Goal: Task Accomplishment & Management: Manage account settings

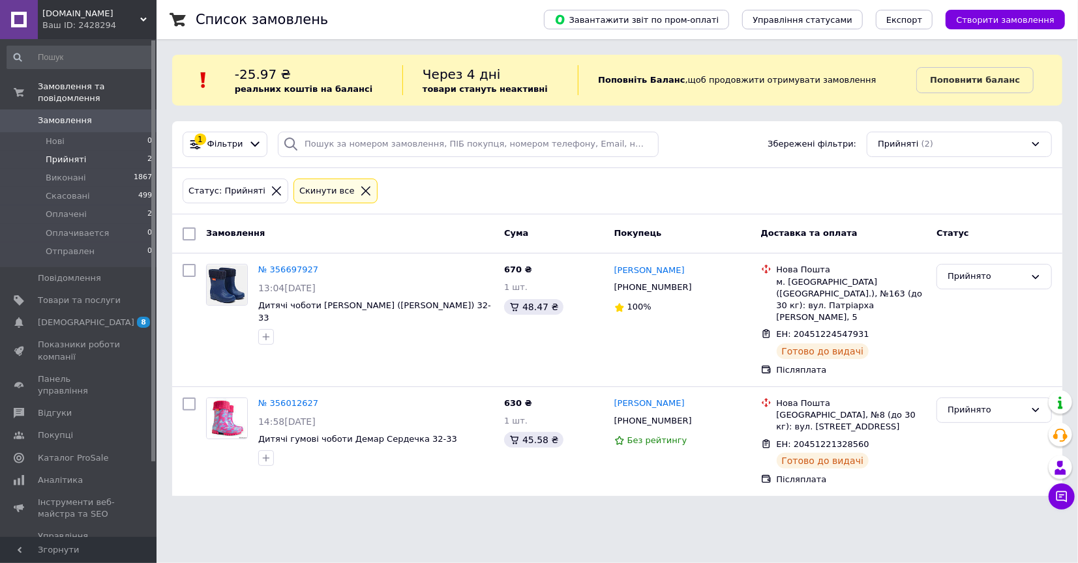
click at [58, 154] on span "Прийняті" at bounding box center [66, 160] width 40 height 12
click at [59, 209] on span "Оплачені" at bounding box center [66, 215] width 41 height 12
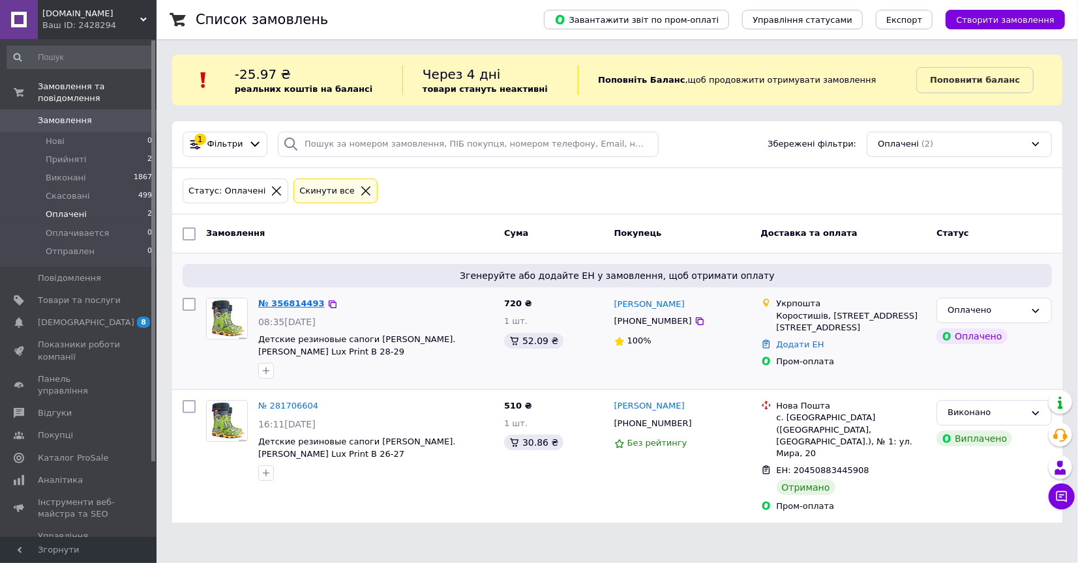
click at [290, 302] on link "№ 356814493" at bounding box center [291, 304] width 67 height 10
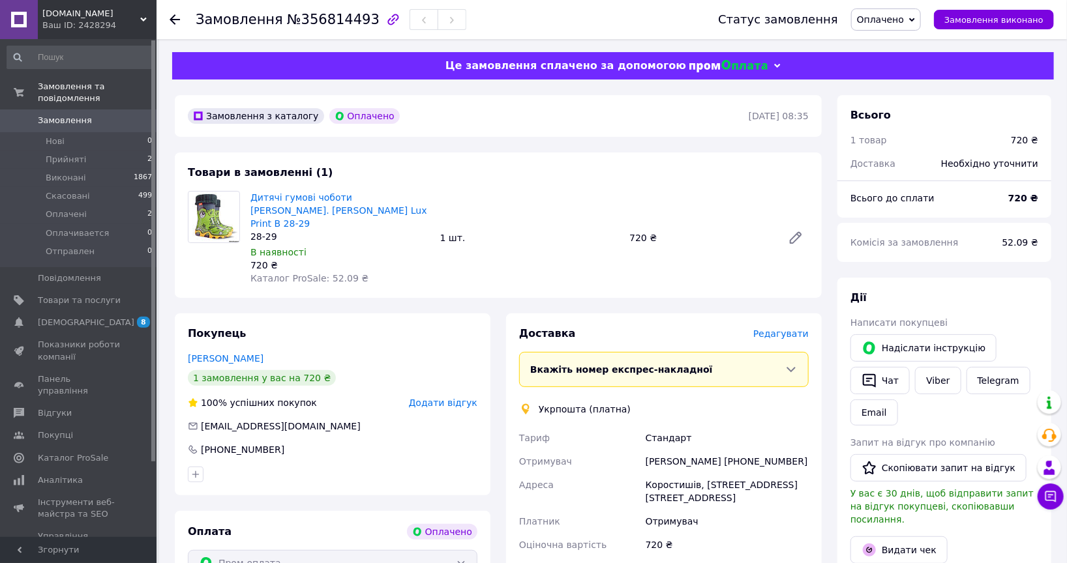
click at [894, 25] on span "Оплачено" at bounding box center [880, 19] width 47 height 10
click at [887, 43] on li "Прийнято" at bounding box center [890, 46] width 76 height 20
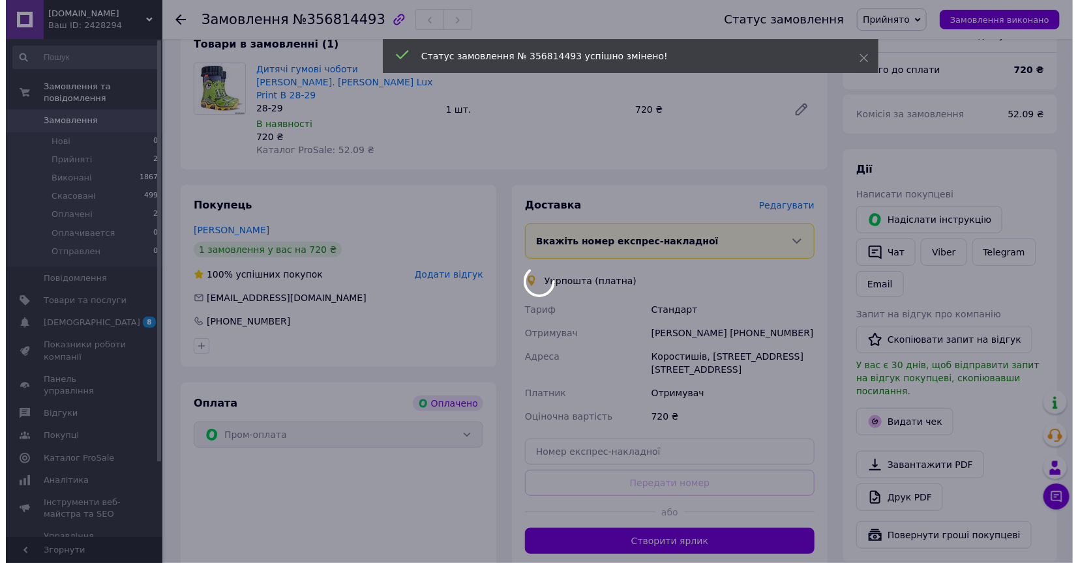
scroll to position [145, 0]
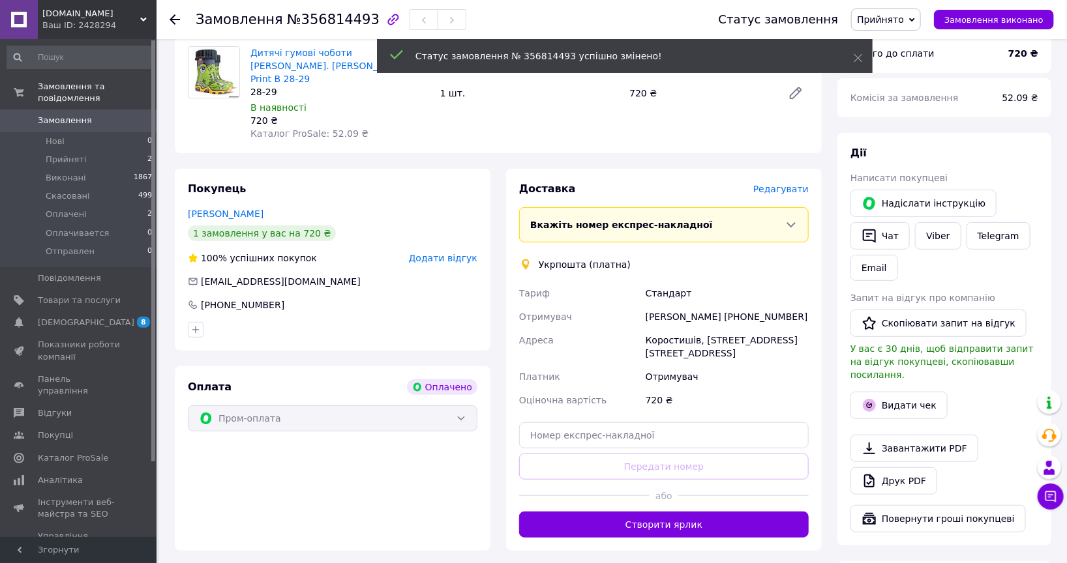
click at [783, 184] on span "Редагувати" at bounding box center [780, 189] width 55 height 10
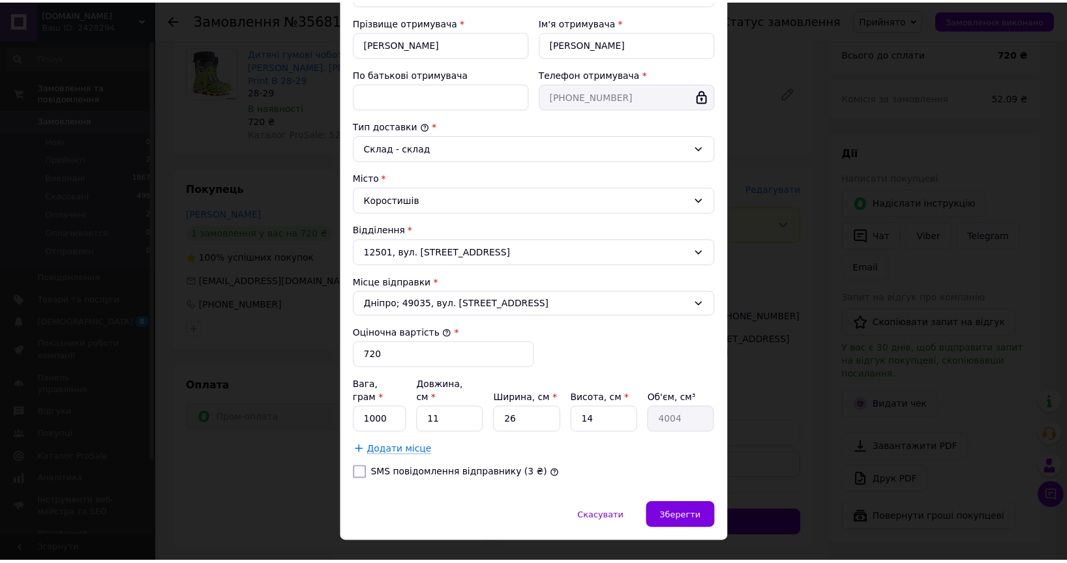
scroll to position [250, 0]
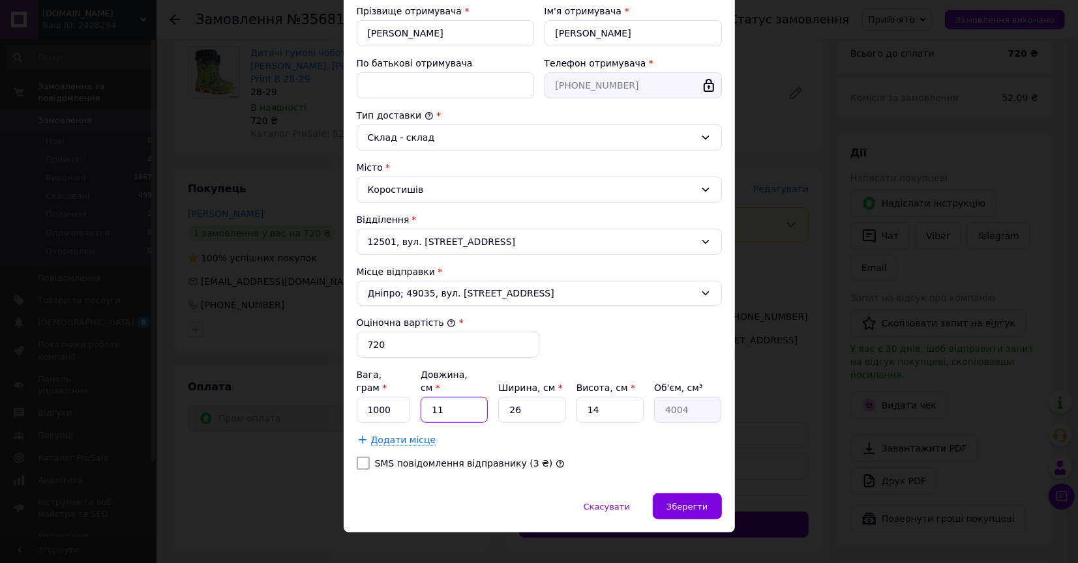
click at [458, 397] on input "11" at bounding box center [454, 410] width 67 height 26
type input "2"
type input "728"
type input "25"
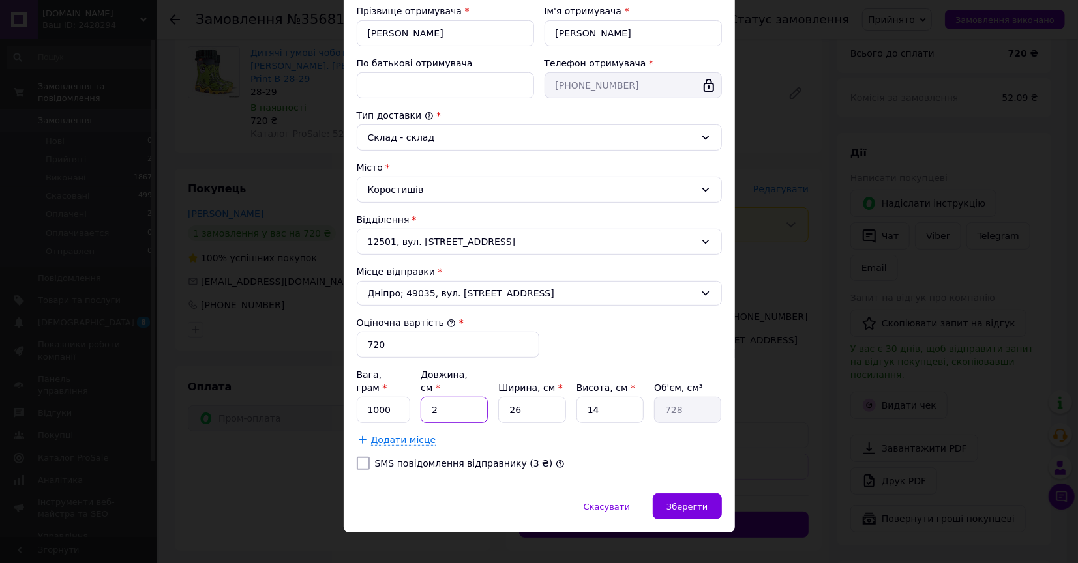
type input "9100"
type input "25"
click at [535, 400] on input "26" at bounding box center [531, 410] width 67 height 26
type input "2"
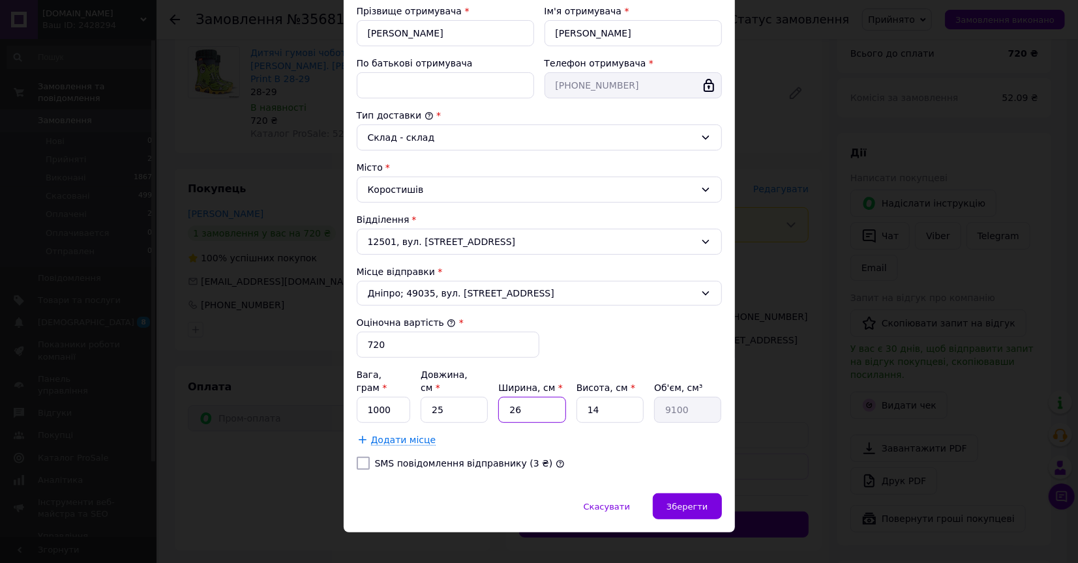
type input "700"
type input "25"
type input "8750"
type input "25"
click at [604, 397] on input "14" at bounding box center [609, 410] width 67 height 26
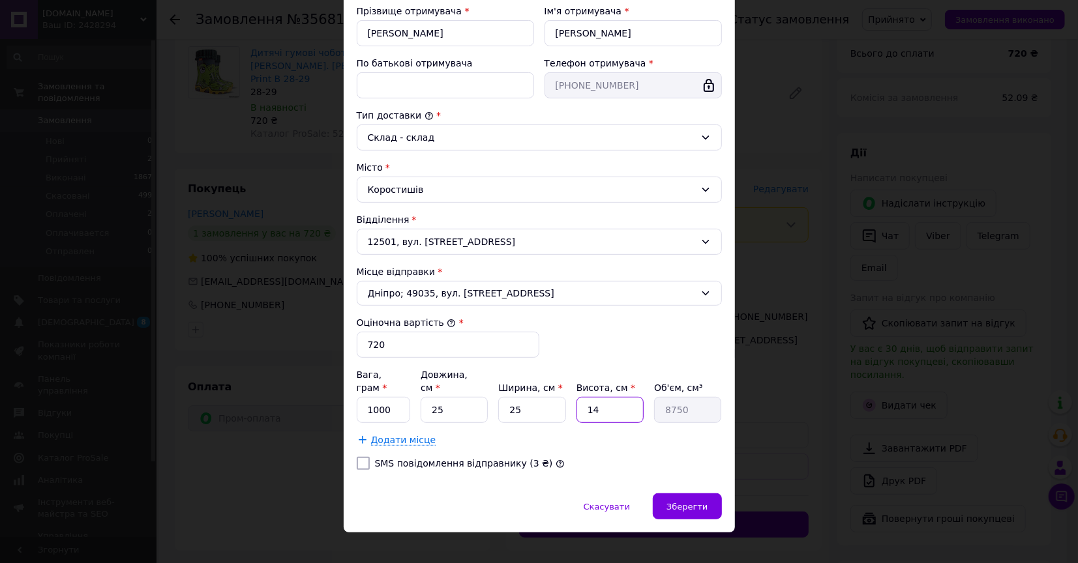
click at [604, 397] on input "14" at bounding box center [609, 410] width 67 height 26
type input "1"
type input "625"
type input "10"
type input "6250"
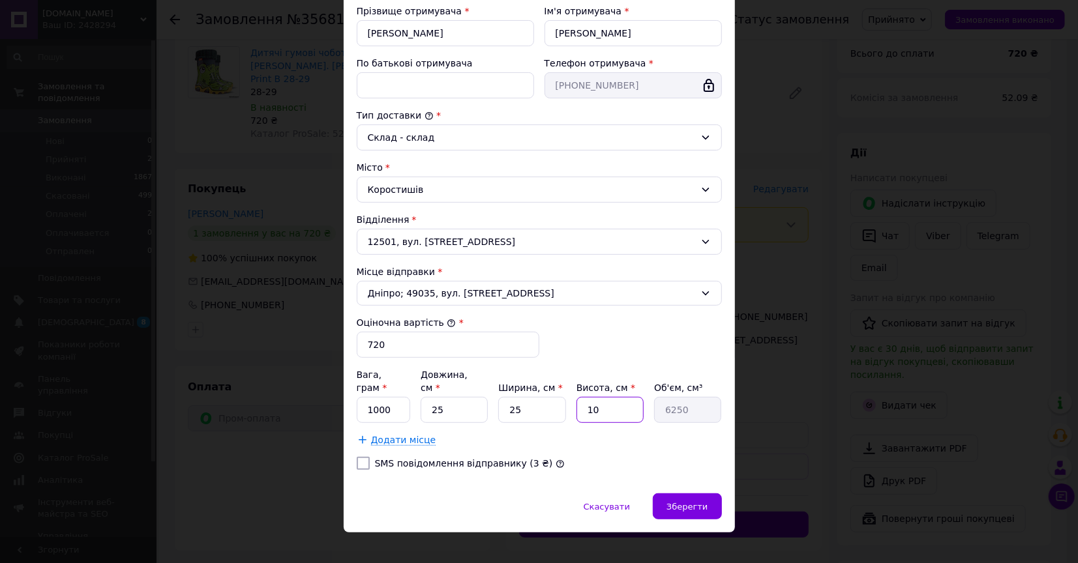
type input "10"
click at [453, 397] on input "25" at bounding box center [454, 410] width 67 height 26
type input "2"
type input "500"
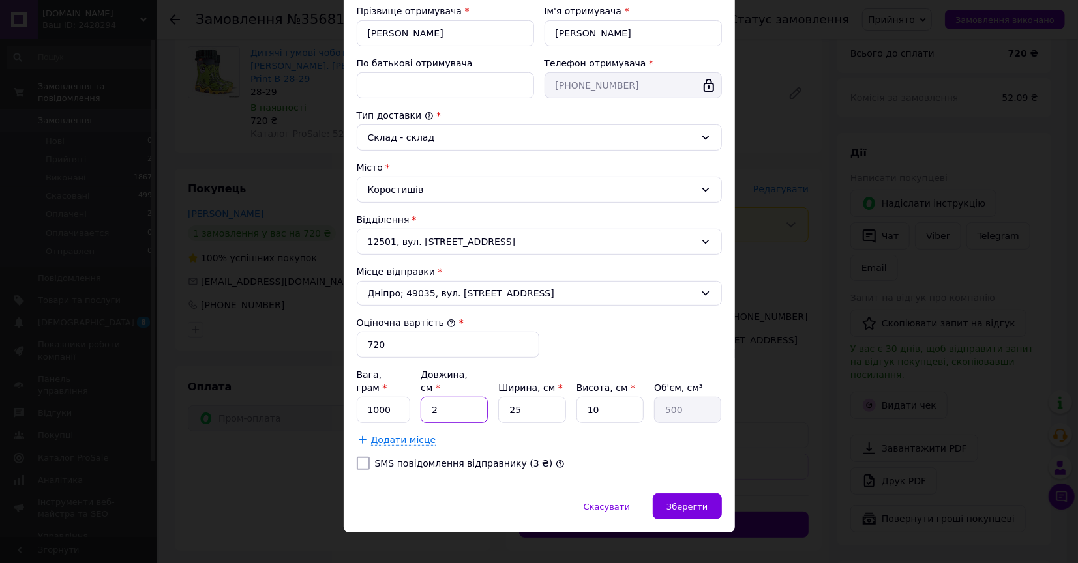
type input "23"
type input "5750"
type input "23"
click at [527, 397] on input "25" at bounding box center [531, 410] width 67 height 26
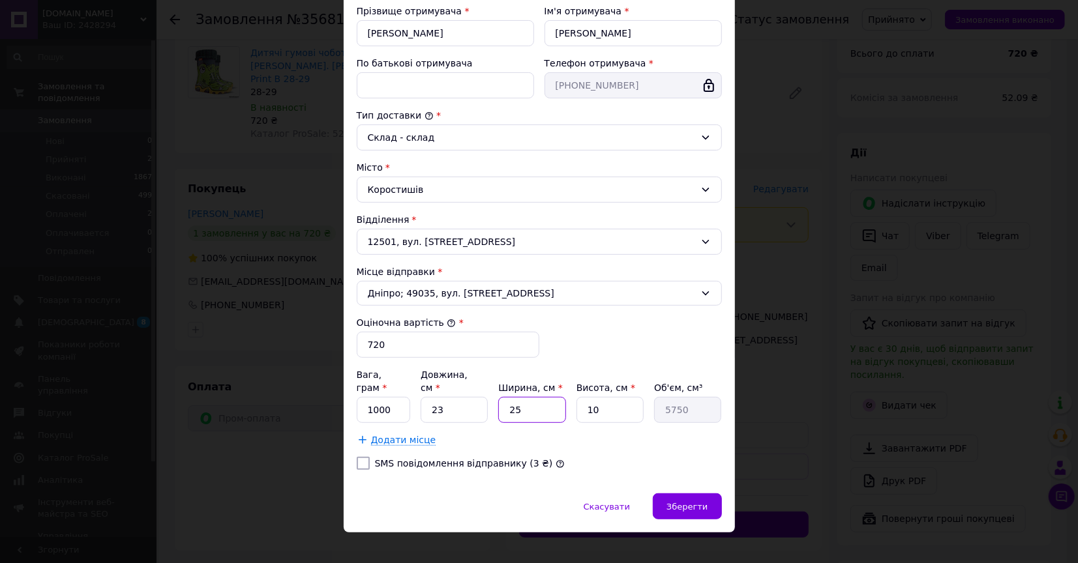
type input "2"
type input "460"
type input "22"
type input "5060"
type input "22"
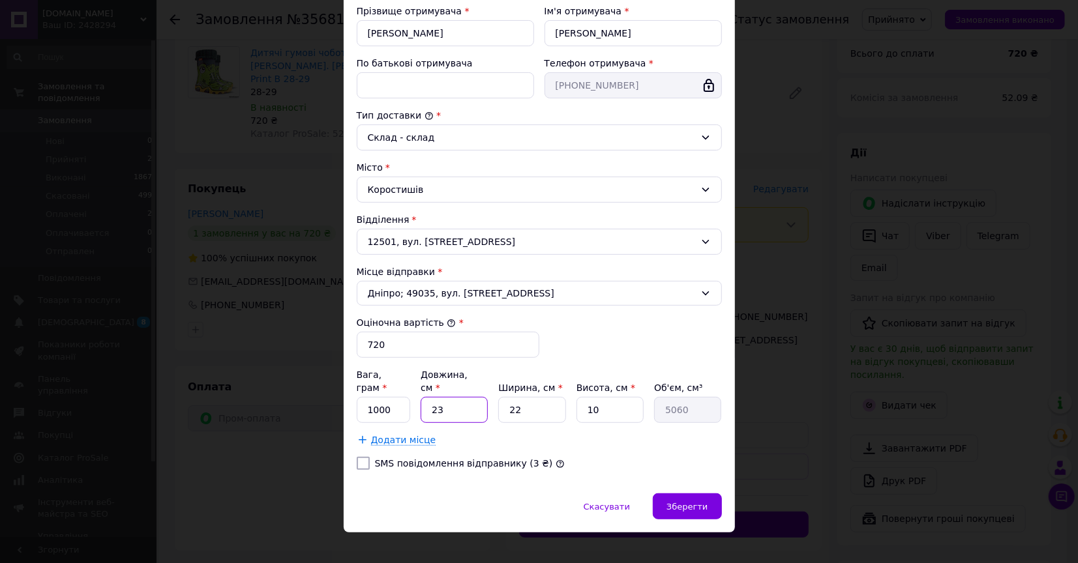
click at [447, 397] on input "23" at bounding box center [454, 410] width 67 height 26
type input "2"
type input "440"
type input "22"
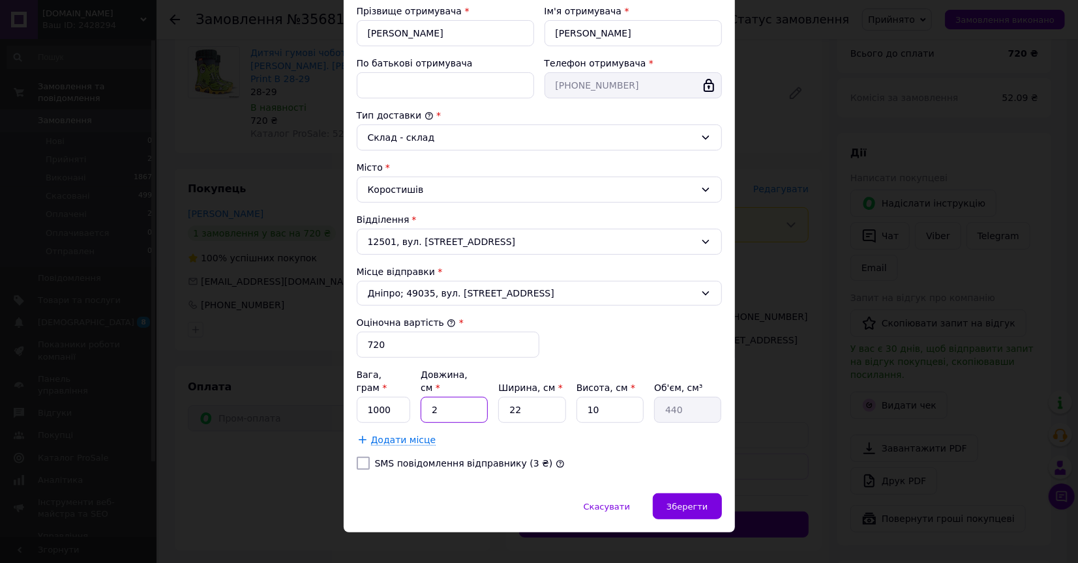
type input "4840"
type input "22"
click at [695, 500] on div "Зберегти" at bounding box center [687, 507] width 68 height 26
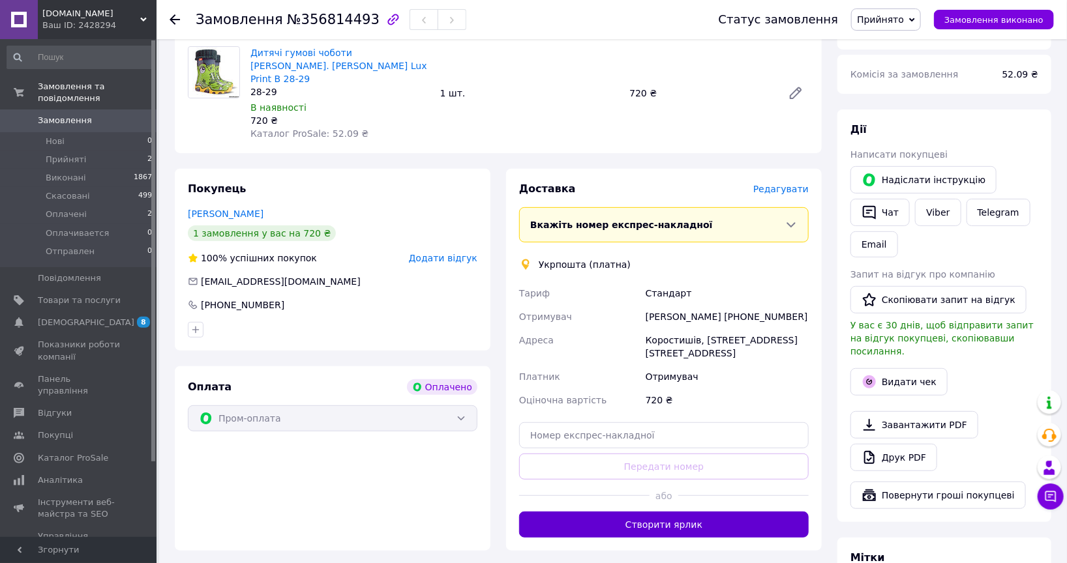
click at [649, 518] on button "Створити ярлик" at bounding box center [664, 525] width 290 height 26
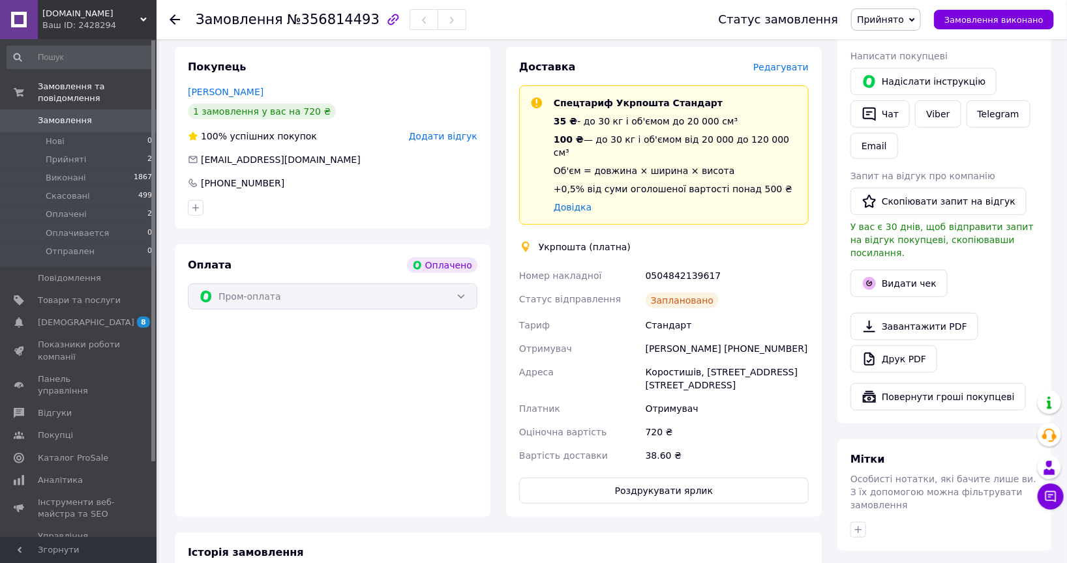
scroll to position [290, 0]
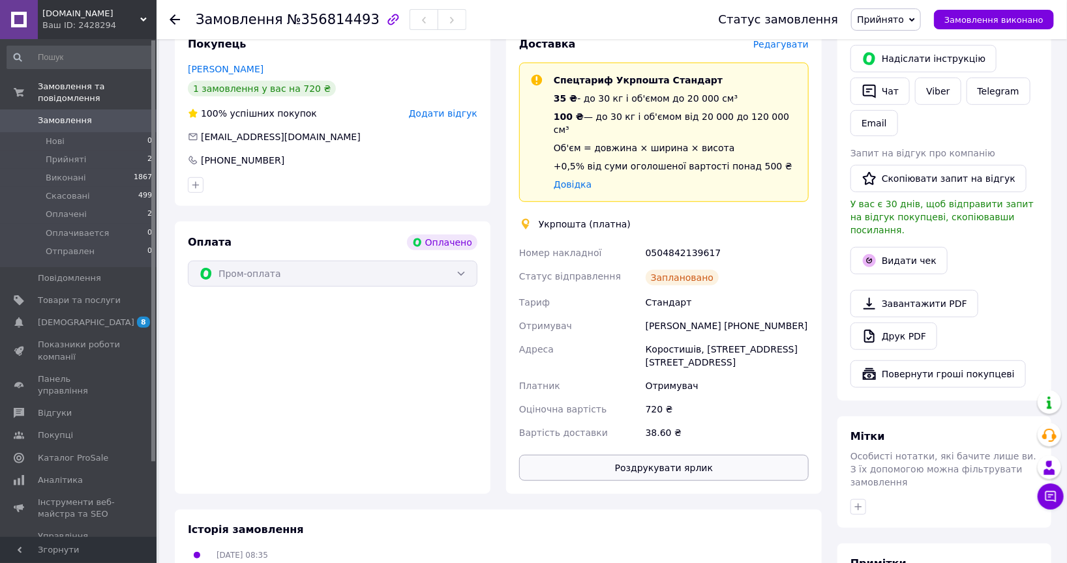
click at [601, 455] on button "Роздрукувати ярлик" at bounding box center [664, 468] width 290 height 26
